Goal: Task Accomplishment & Management: Manage account settings

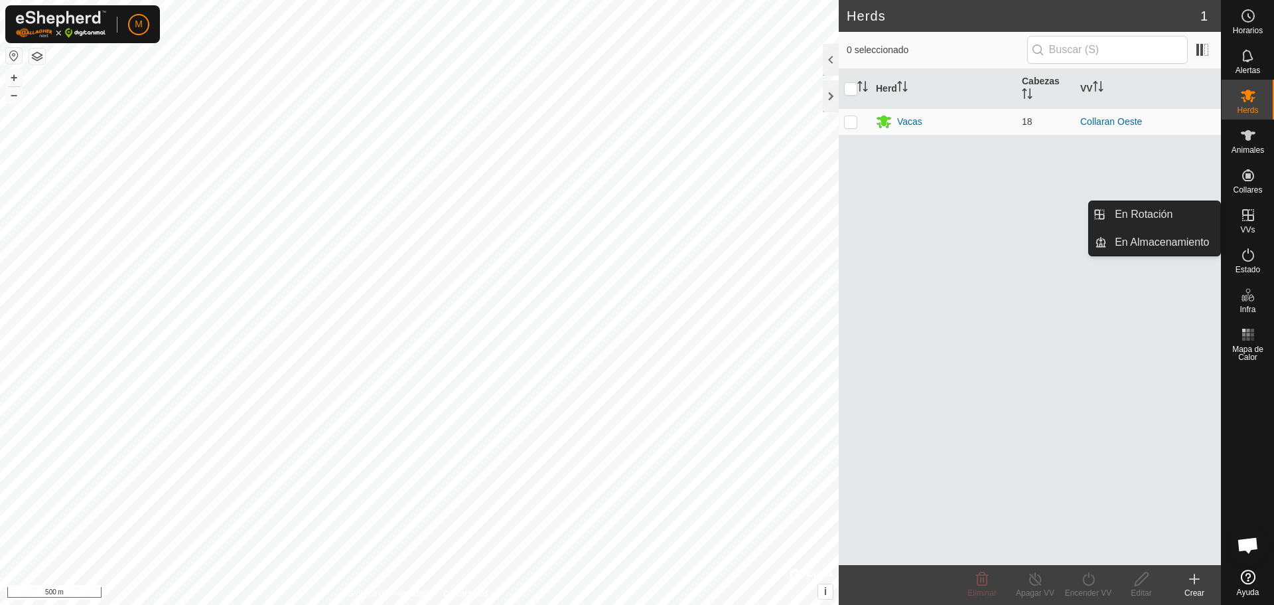
click at [1254, 212] on icon at bounding box center [1248, 215] width 16 height 16
click at [1247, 226] on span "VVs" at bounding box center [1247, 230] width 15 height 8
click at [1139, 212] on link "En Rotación" at bounding box center [1163, 214] width 113 height 27
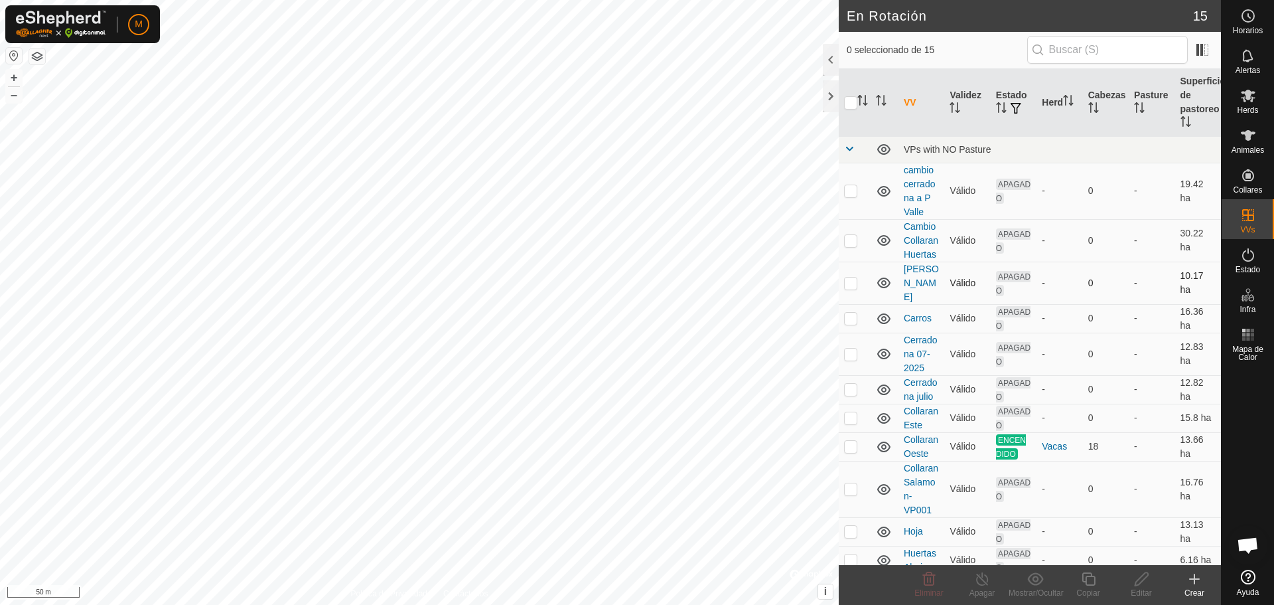
checkbox input "true"
checkbox input "false"
checkbox input "true"
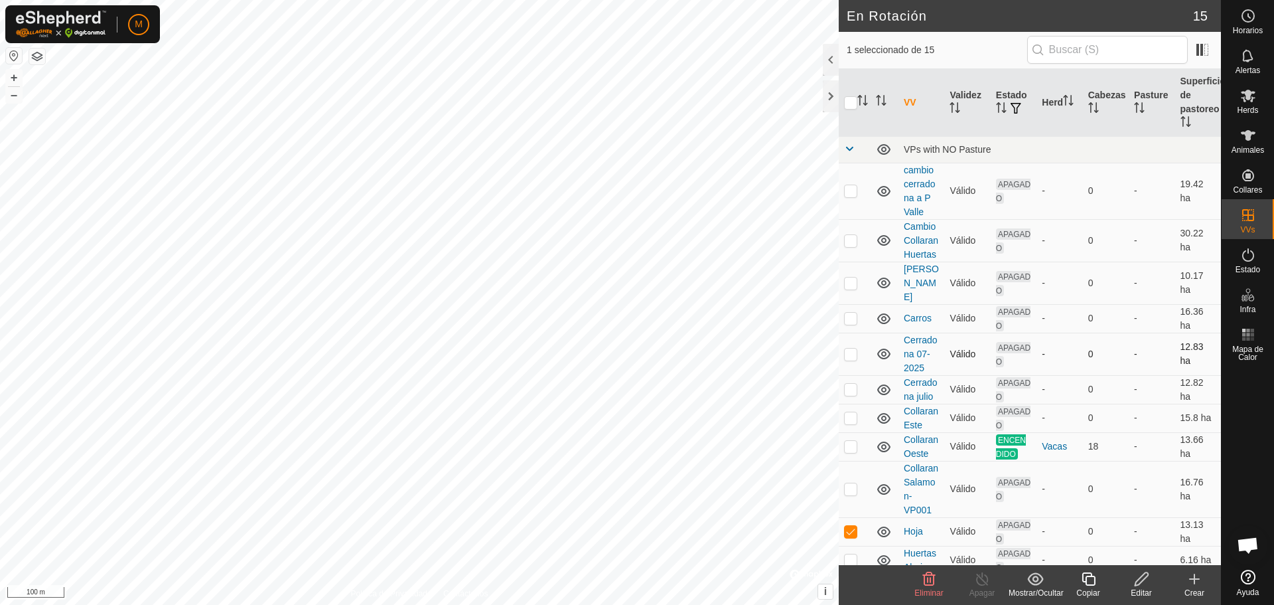
scroll to position [208, 0]
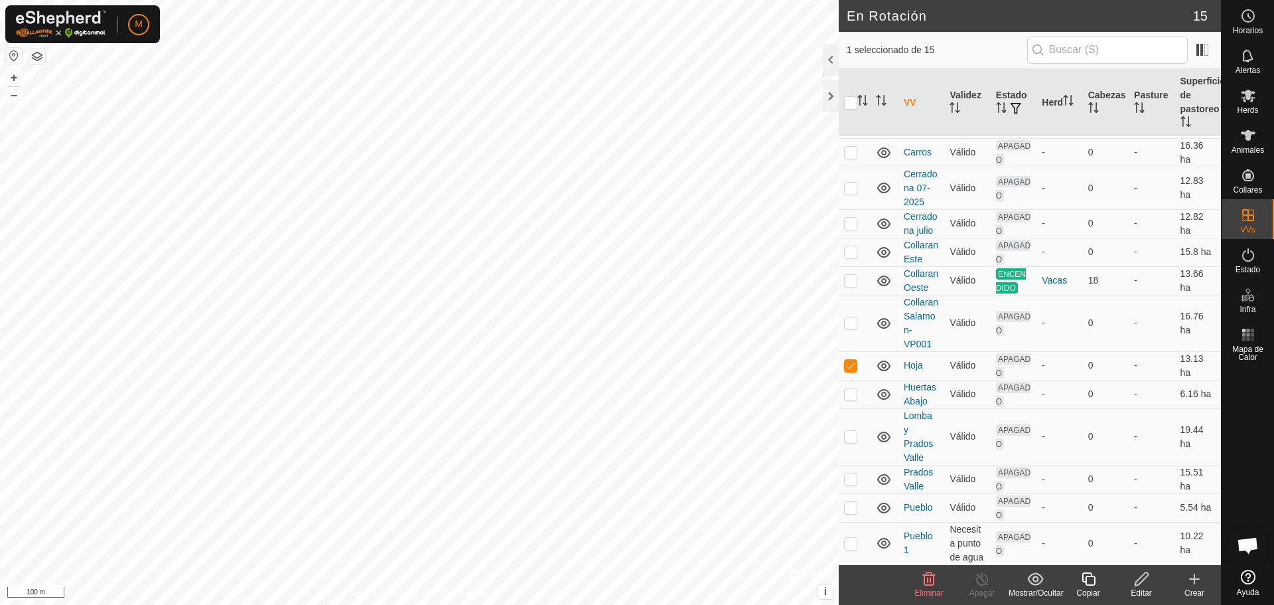
click at [1143, 576] on icon at bounding box center [1141, 579] width 17 height 16
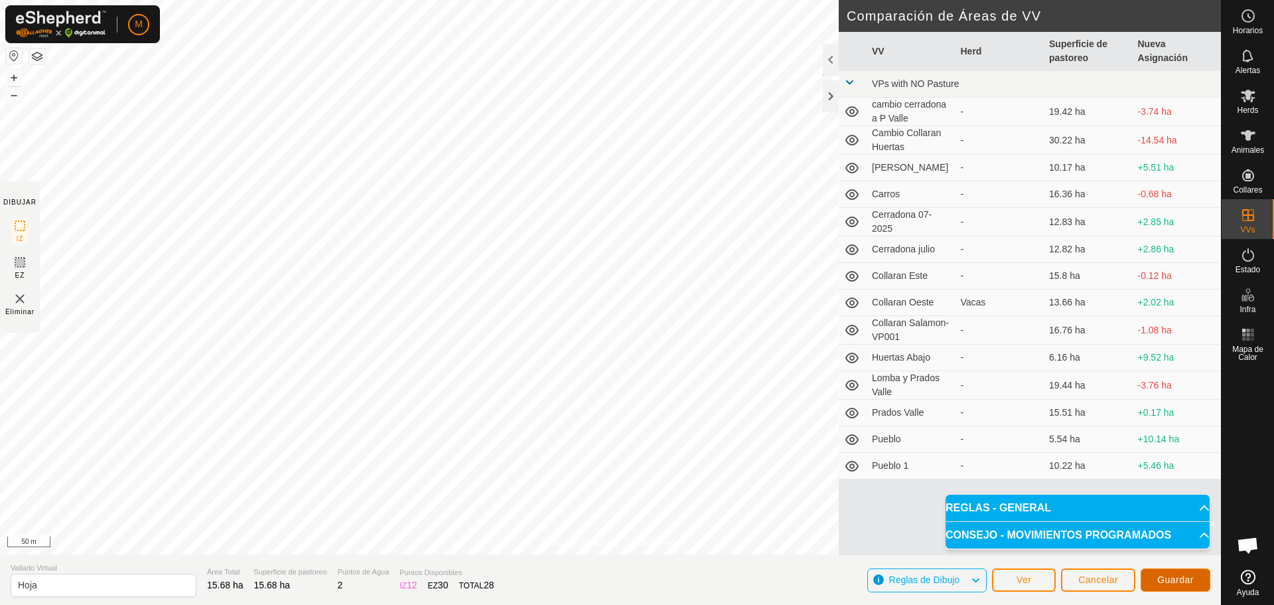
click at [1178, 582] on span "Guardar" at bounding box center [1175, 579] width 36 height 11
